Goal: Transaction & Acquisition: Purchase product/service

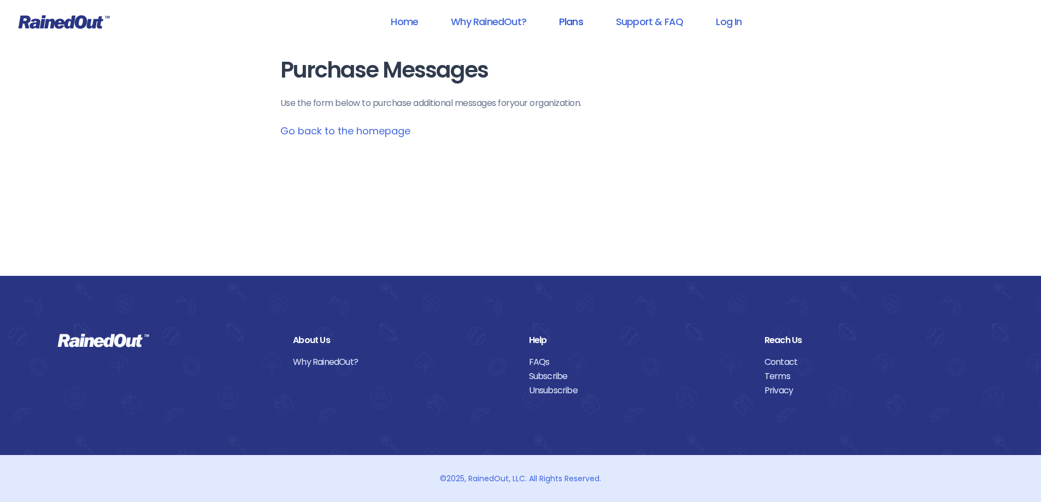
click at [573, 15] on link "Plans" at bounding box center [571, 21] width 52 height 25
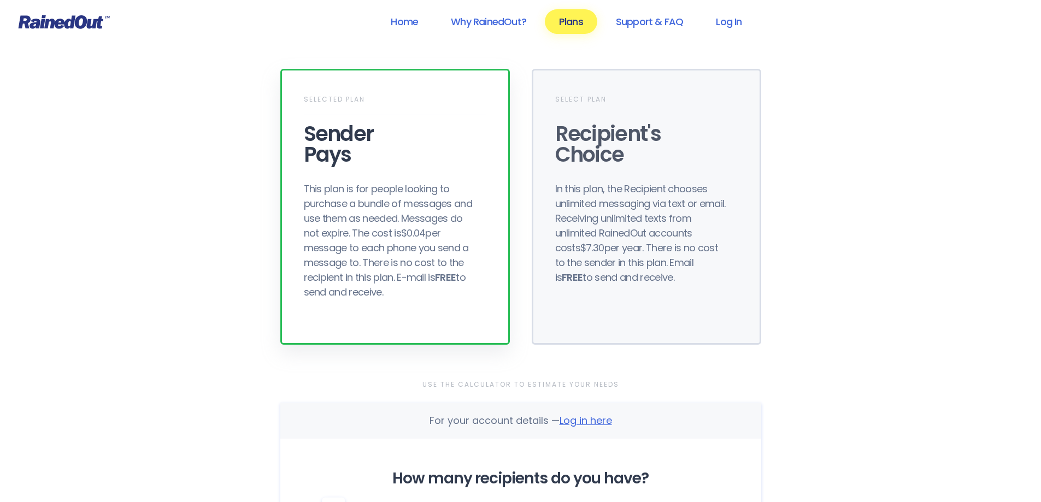
click at [378, 186] on div "This plan is for people looking to purchase a bundle of messages and use them a…" at bounding box center [391, 241] width 175 height 118
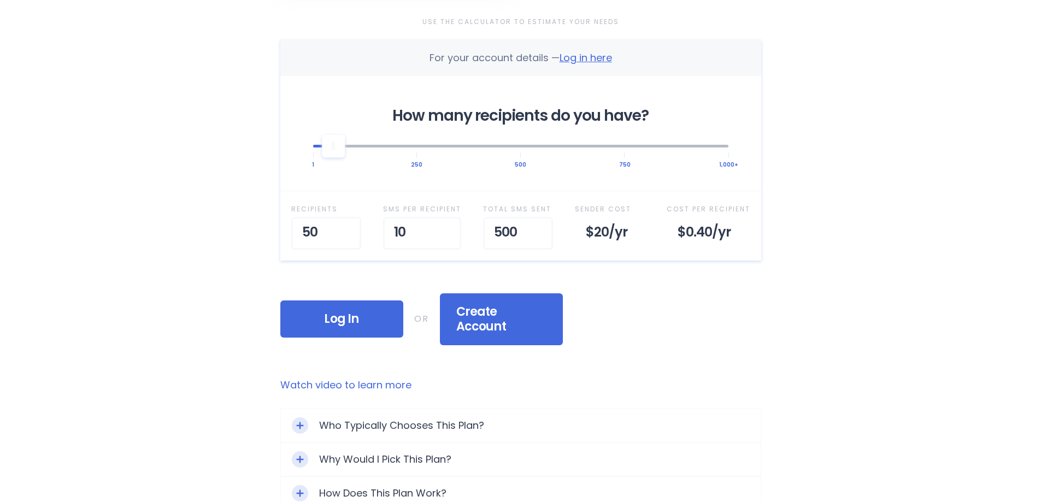
scroll to position [365, 0]
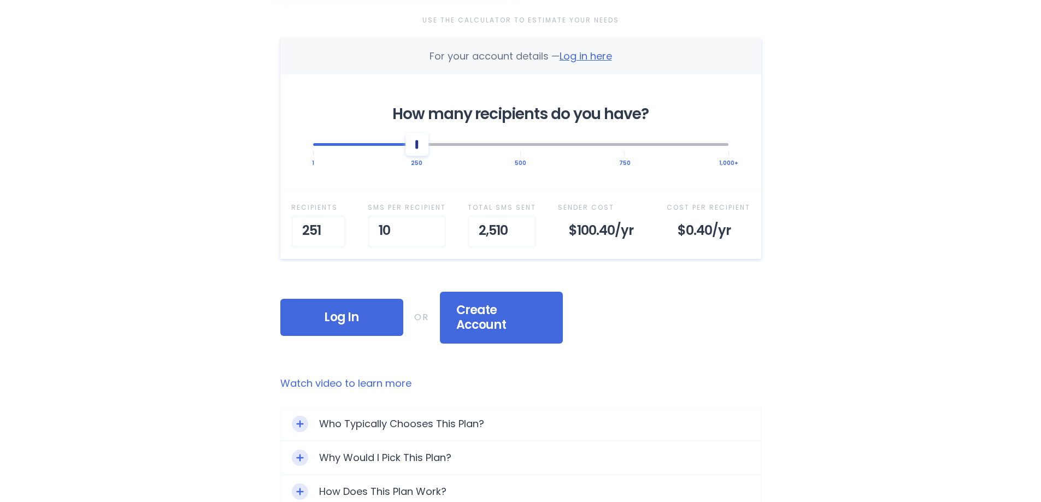
drag, startPoint x: 333, startPoint y: 145, endPoint x: 414, endPoint y: 152, distance: 80.6
click at [414, 152] on div at bounding box center [417, 144] width 23 height 23
type input "1"
click at [617, 284] on div "Use the Calculator to Estimate Your Needs For your account details — Log in her…" at bounding box center [520, 178] width 481 height 330
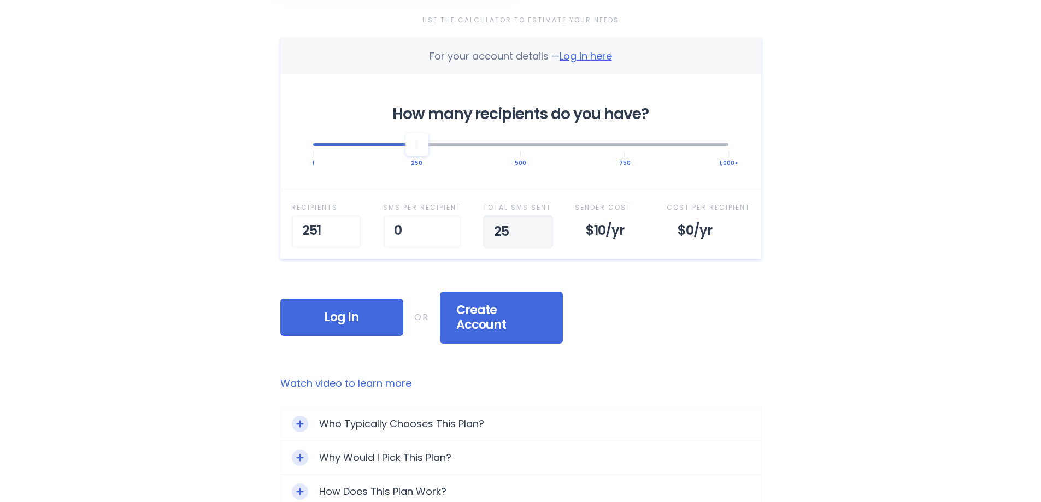
type input "250"
click at [587, 302] on div "Log In OR Create Account If you're new to RainedOut, click here to sign up then…" at bounding box center [520, 318] width 481 height 52
type input "250"
click at [659, 319] on div "Log In OR Create Account If you're new to RainedOut, click here to sign up then…" at bounding box center [520, 318] width 481 height 52
type input "2"
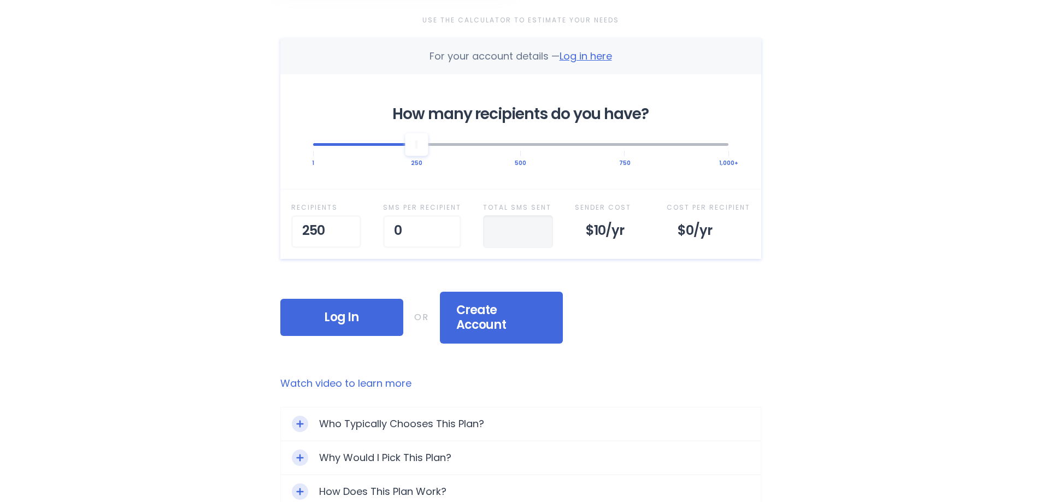
type input "1"
click at [582, 290] on div "Use the Calculator to Estimate Your Needs For your account details — Log in her…" at bounding box center [520, 178] width 481 height 330
